Goal: Information Seeking & Learning: Learn about a topic

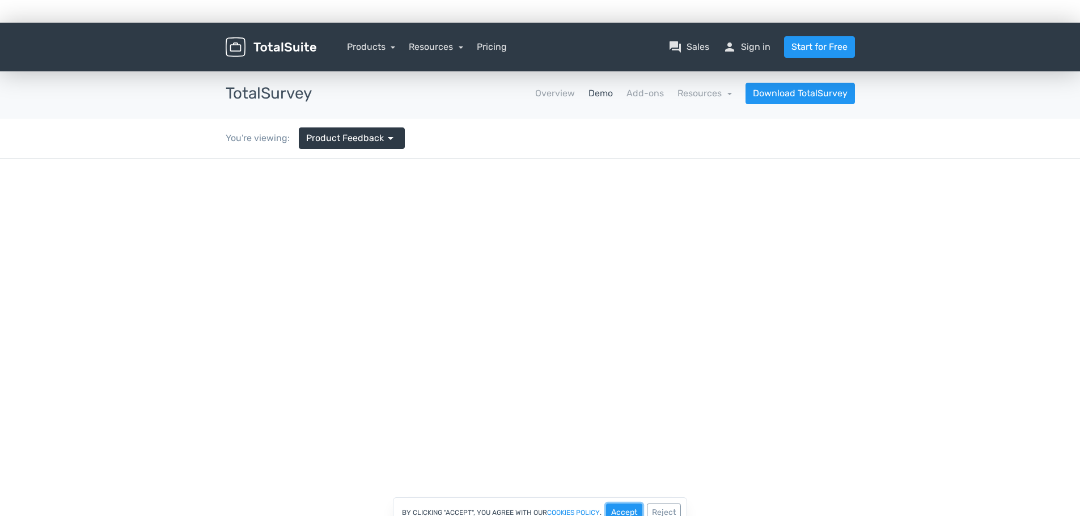
click at [623, 513] on button "Accept" at bounding box center [624, 513] width 36 height 18
click at [384, 146] on link "Product Feedback arrow_drop_down" at bounding box center [352, 139] width 106 height 22
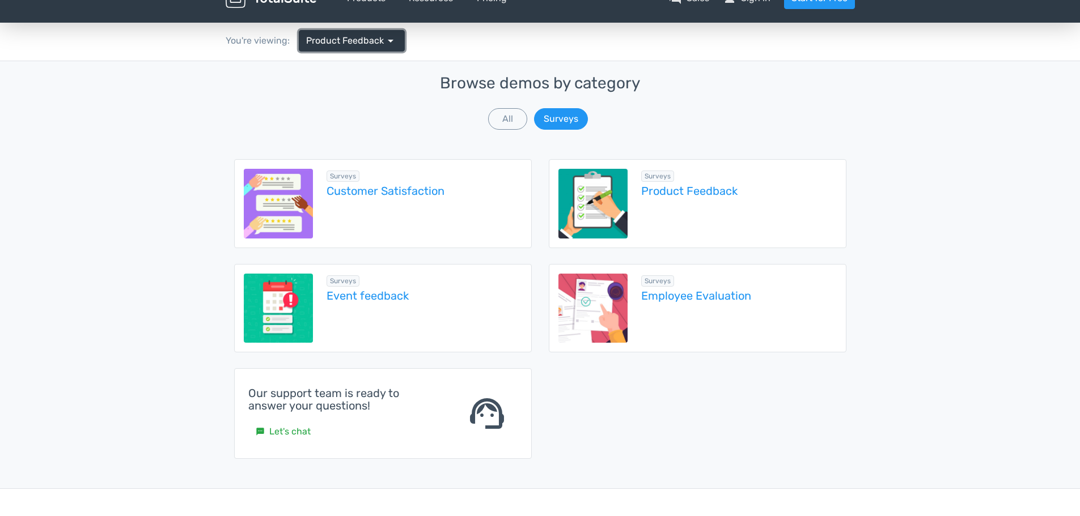
scroll to position [98, 0]
drag, startPoint x: 410, startPoint y: 199, endPoint x: 407, endPoint y: 189, distance: 10.2
click at [407, 189] on div "Surveys Customer Satisfaction" at bounding box center [417, 203] width 209 height 70
click at [407, 189] on link "Customer Satisfaction" at bounding box center [423, 190] width 195 height 12
